Goal: Task Accomplishment & Management: Manage account settings

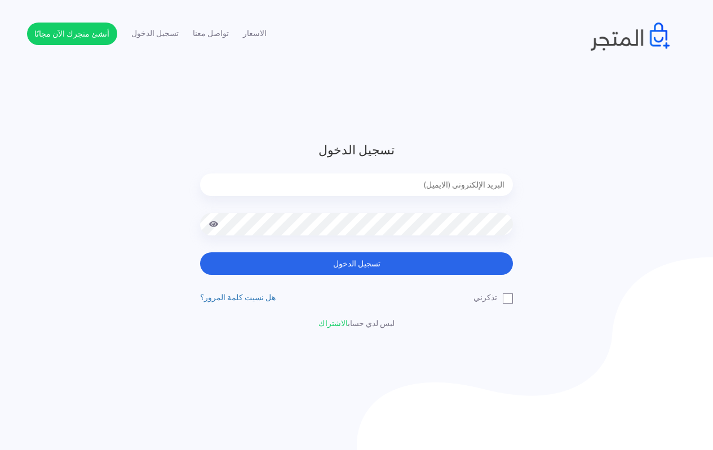
click at [415, 188] on input "email" at bounding box center [356, 185] width 313 height 23
type input "[EMAIL_ADDRESS][DOMAIN_NAME]"
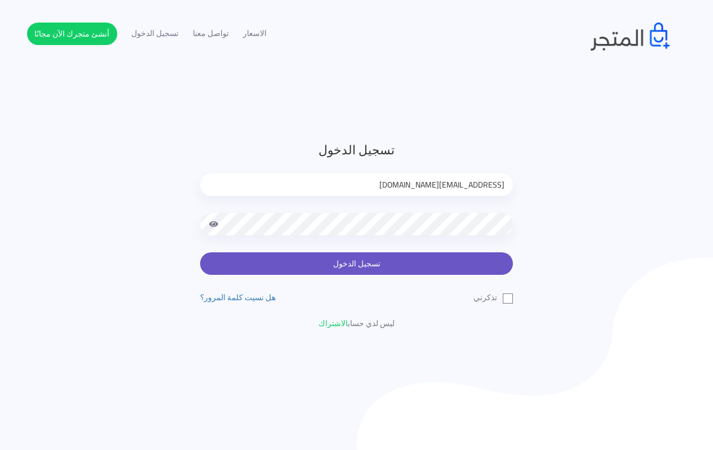
click at [357, 262] on button "تسجيل الدخول" at bounding box center [356, 264] width 313 height 23
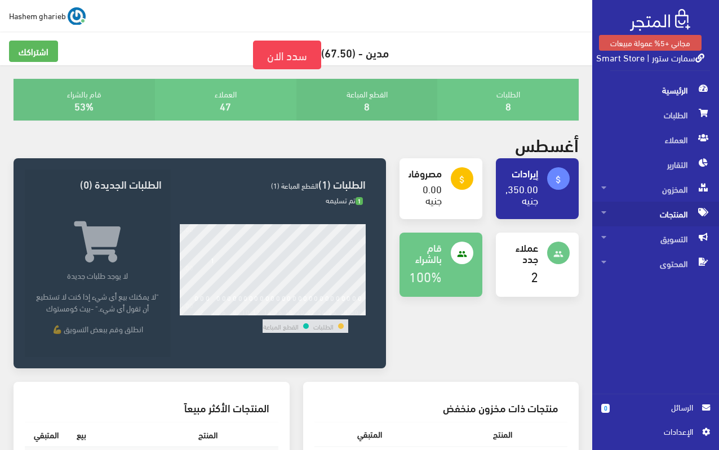
click at [673, 219] on span "المنتجات" at bounding box center [655, 214] width 109 height 25
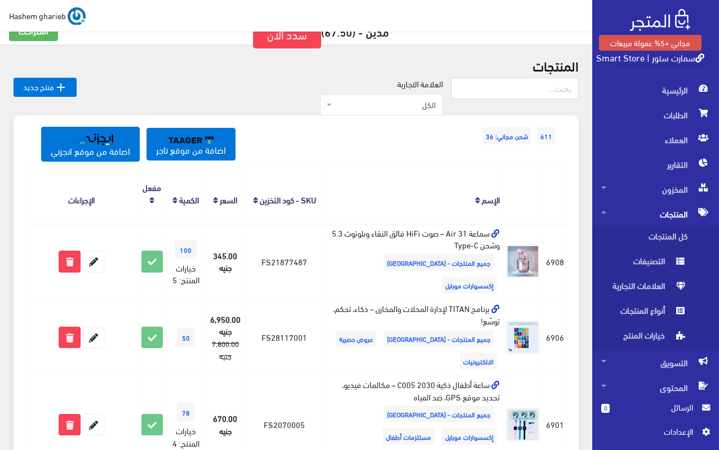
scroll to position [338, 0]
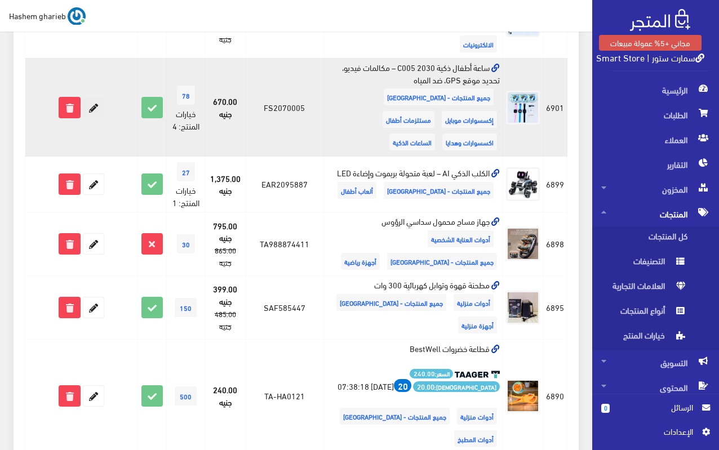
click at [101, 98] on icon at bounding box center [93, 108] width 20 height 20
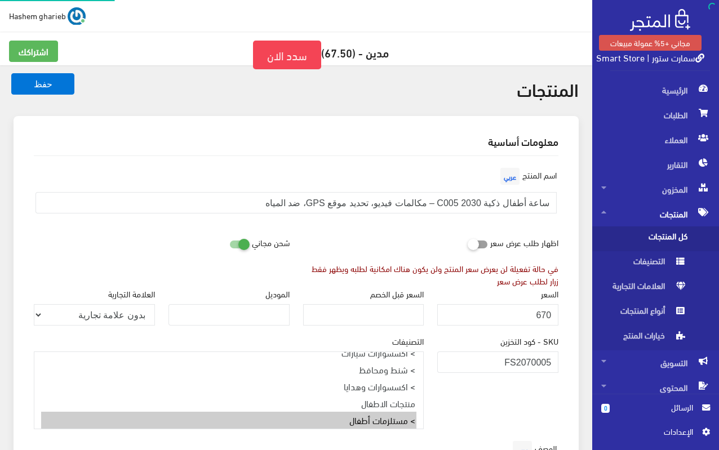
select select "27"
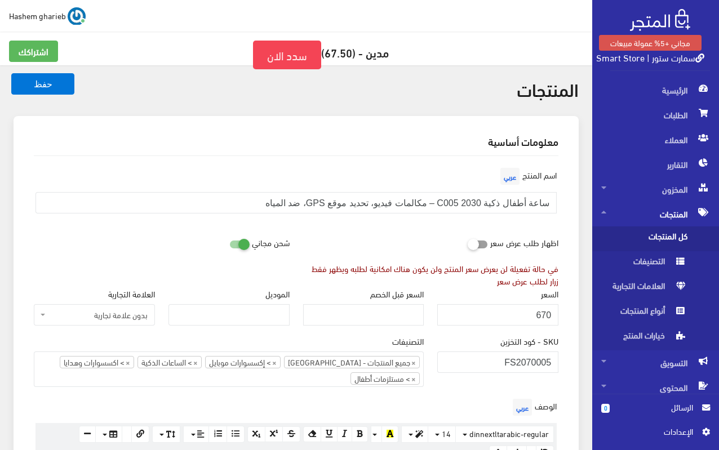
click at [227, 246] on input "checkbox" at bounding box center [219, 241] width 20 height 11
checkbox input "false"
click at [371, 136] on h2 "معلومات أساسية" at bounding box center [296, 141] width 525 height 10
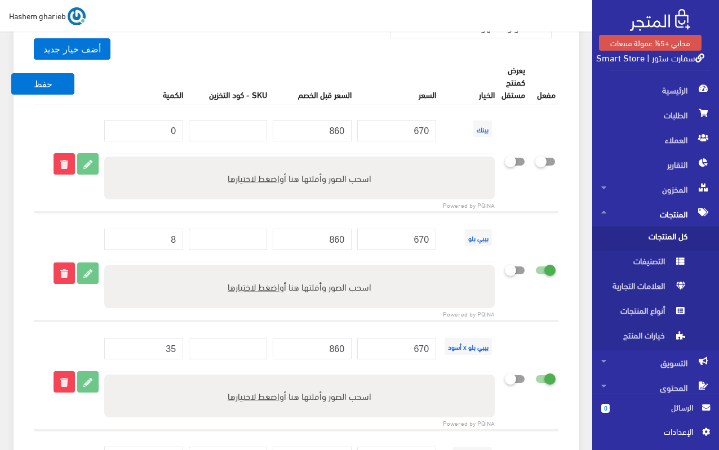
scroll to position [1600, 0]
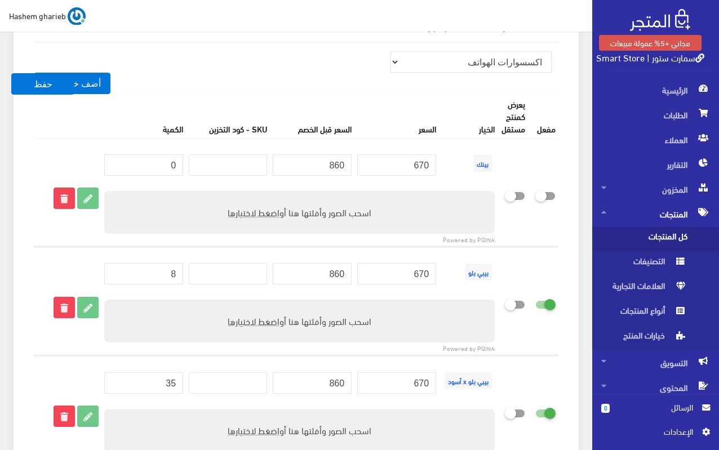
click at [535, 196] on icon at bounding box center [535, 196] width 0 height 10
click at [535, 196] on input "checkbox" at bounding box center [525, 193] width 20 height 11
checkbox input "true"
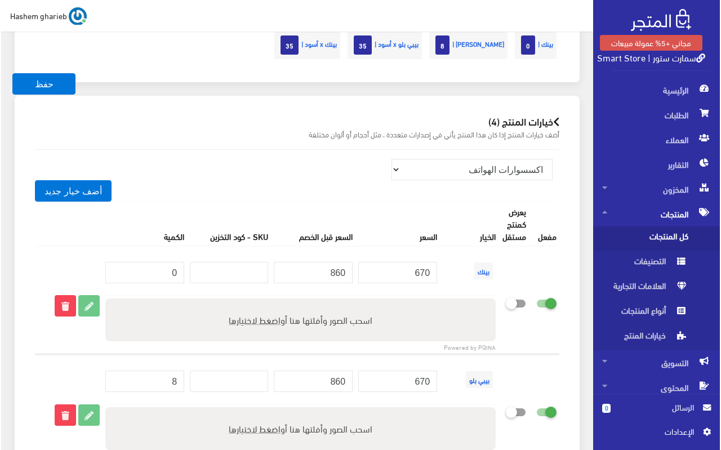
scroll to position [1487, 0]
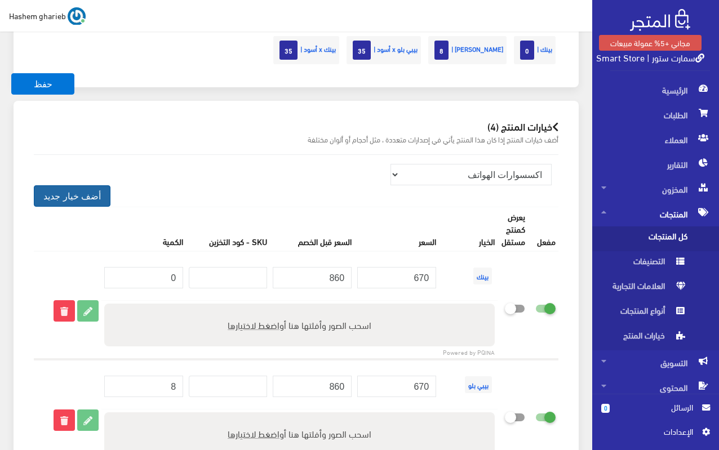
click at [63, 194] on button "أضف خيار جديد" at bounding box center [72, 195] width 77 height 21
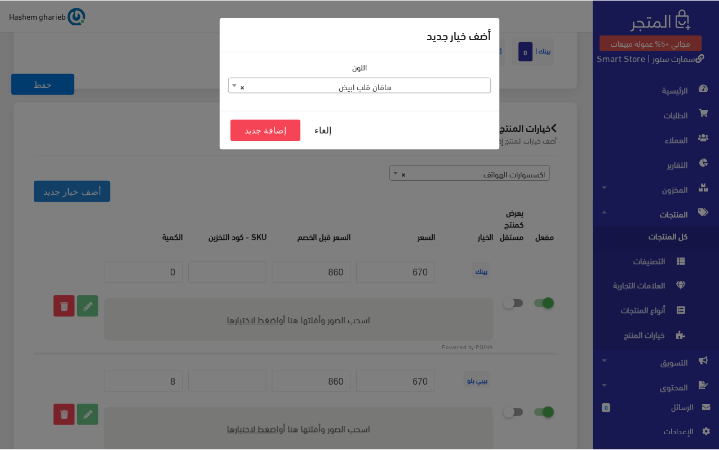
scroll to position [1489, 0]
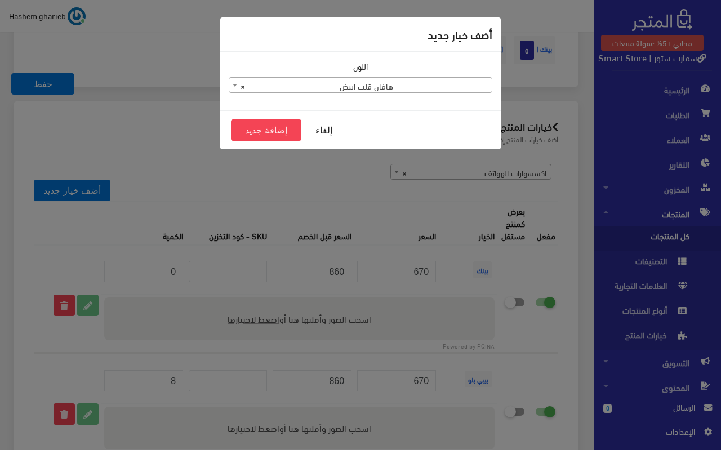
click at [377, 87] on span "× هافان قلب ابيض" at bounding box center [360, 86] width 263 height 16
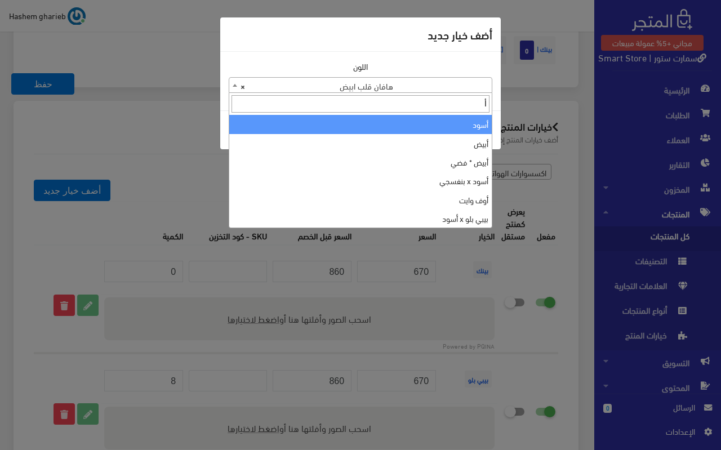
type input "أ"
select select "113"
click at [435, 129] on div "إلغاء إضافة جديد" at bounding box center [360, 129] width 281 height 39
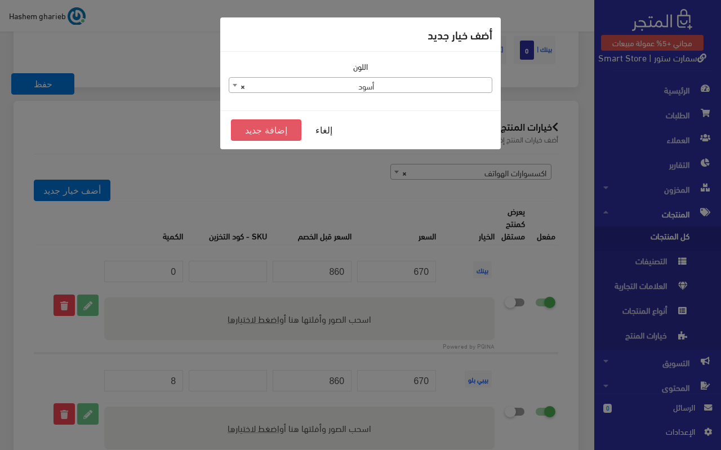
click at [290, 132] on button "إضافة جديد" at bounding box center [266, 129] width 70 height 21
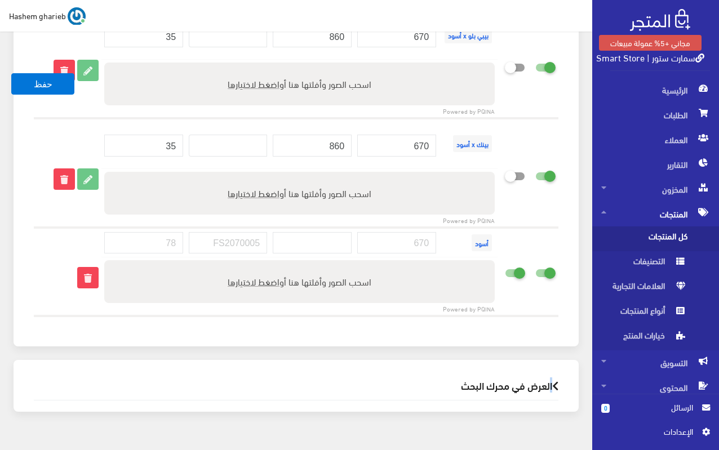
scroll to position [1966, 0]
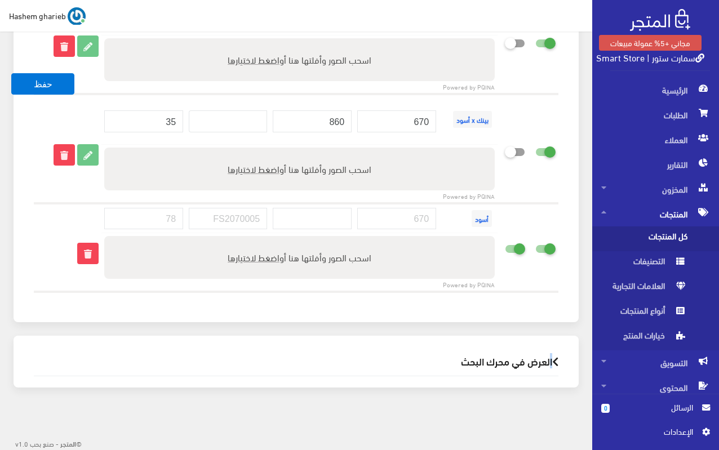
click at [505, 245] on input "checkbox" at bounding box center [495, 246] width 20 height 11
checkbox input "false"
click at [409, 219] on input "number" at bounding box center [396, 218] width 79 height 21
type input "670"
click at [304, 218] on input "number" at bounding box center [312, 218] width 79 height 21
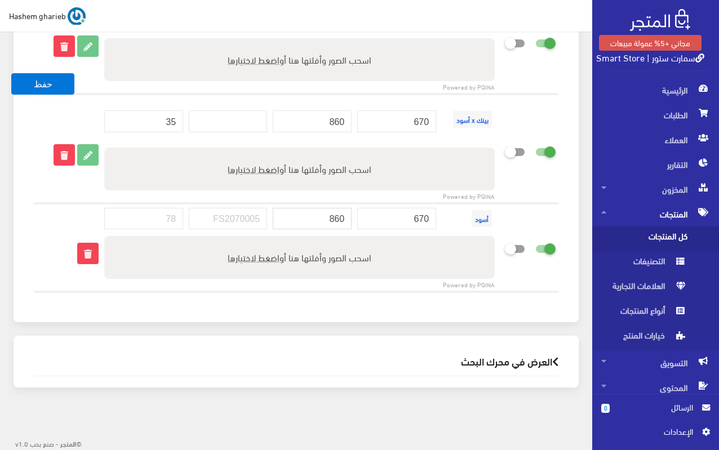
type input "860"
click at [152, 219] on input "number" at bounding box center [143, 218] width 79 height 21
type input "2"
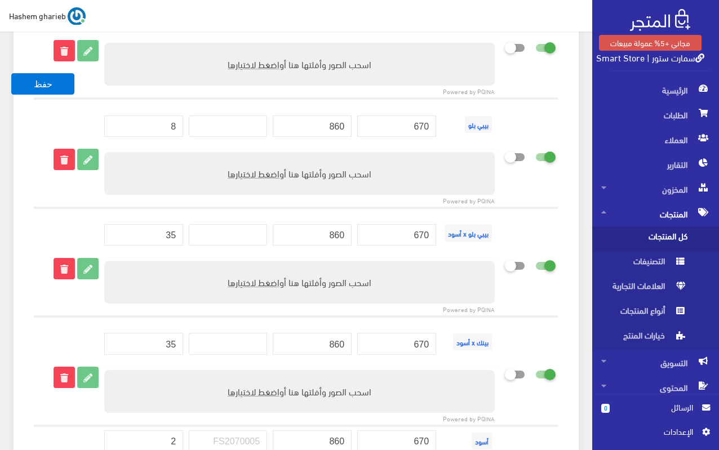
scroll to position [1684, 0]
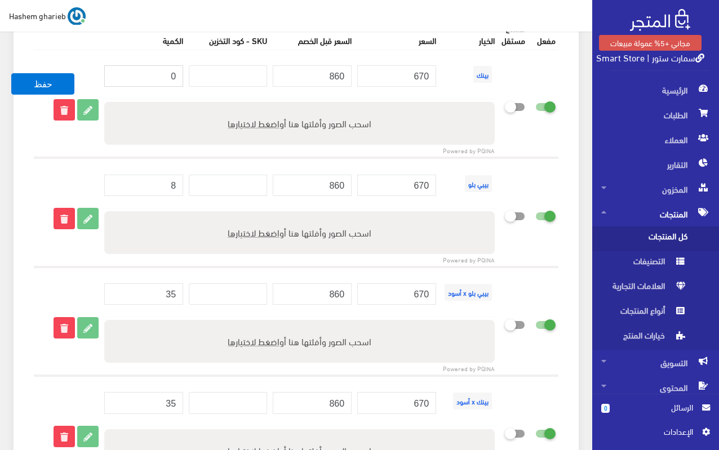
drag, startPoint x: 170, startPoint y: 75, endPoint x: 181, endPoint y: 75, distance: 11.3
click at [181, 75] on input "0" at bounding box center [143, 75] width 79 height 21
type input "2"
click at [576, 135] on div "خيارات المنتج (4) أضف خيارات المنتج إذا كان هذا المنتج يأتي في إصدارات متعددة ،…" at bounding box center [296, 254] width 565 height 699
click at [41, 88] on button "حفظ" at bounding box center [42, 83] width 63 height 21
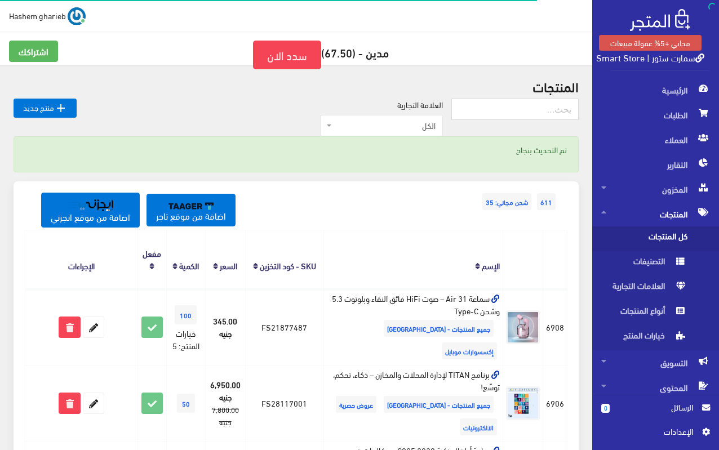
scroll to position [338, 0]
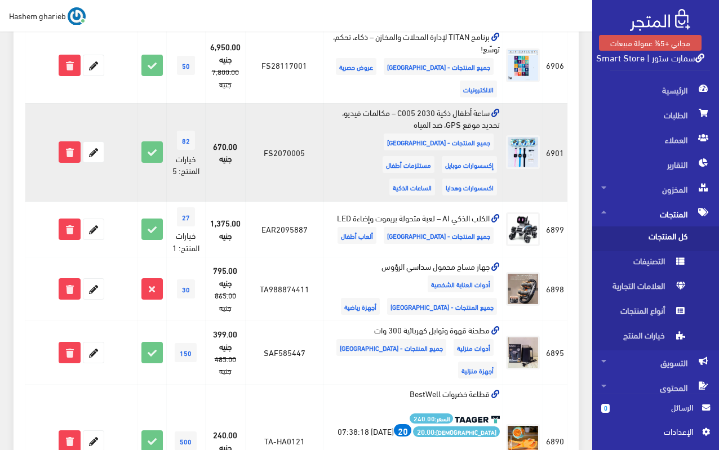
click at [497, 109] on icon at bounding box center [495, 113] width 8 height 8
click at [494, 109] on icon at bounding box center [495, 113] width 8 height 8
